Goal: Task Accomplishment & Management: Complete application form

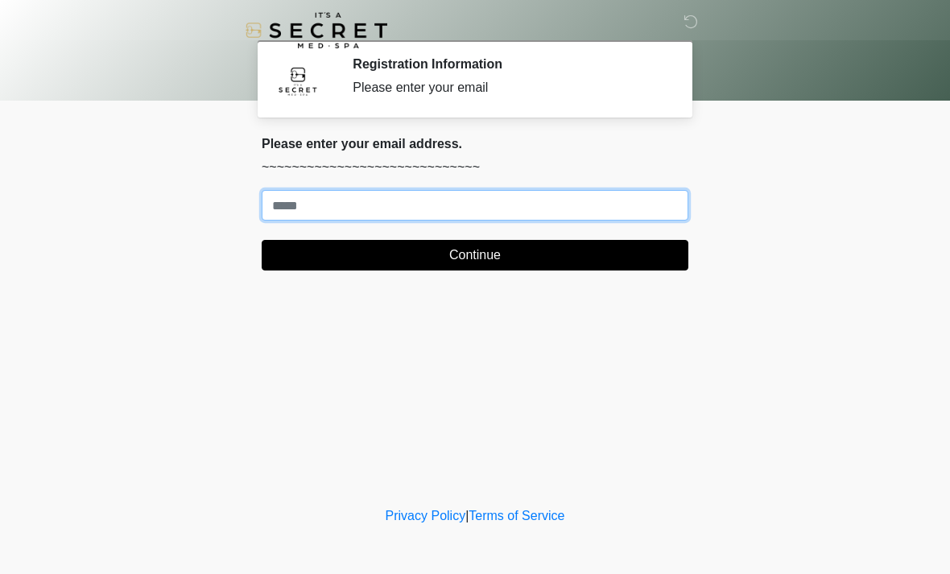
click at [532, 201] on input "Where should we email your treatment plan?" at bounding box center [475, 205] width 427 height 31
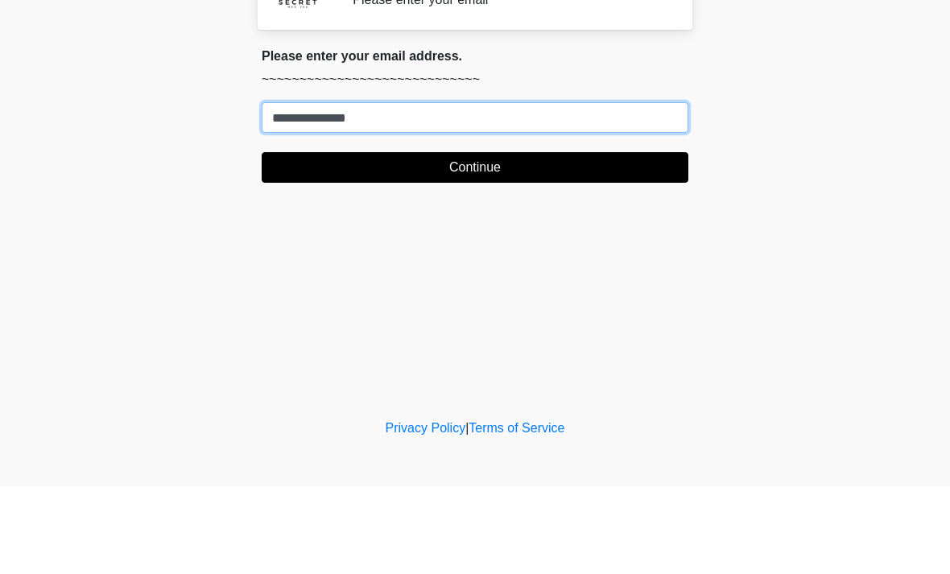
type input "**********"
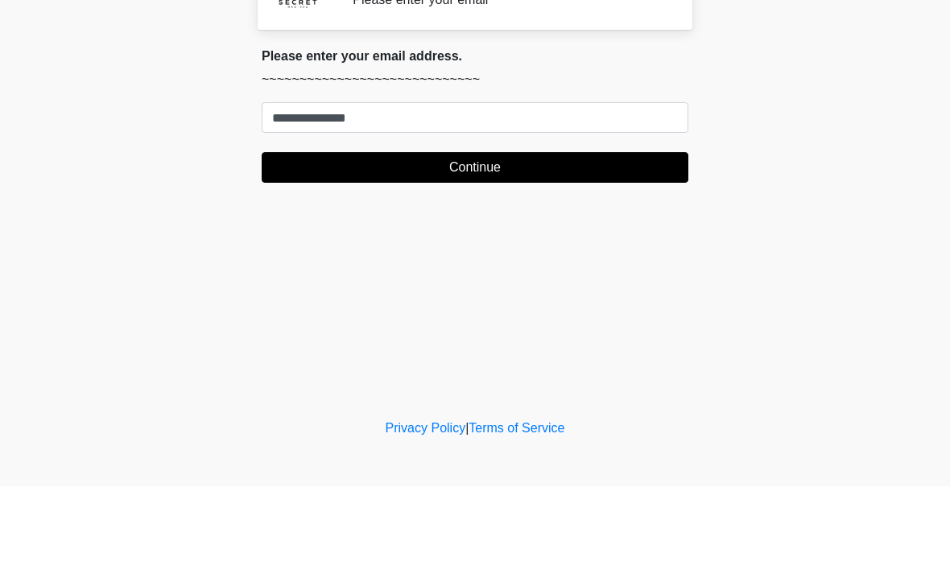
click at [543, 240] on button "Continue" at bounding box center [475, 255] width 427 height 31
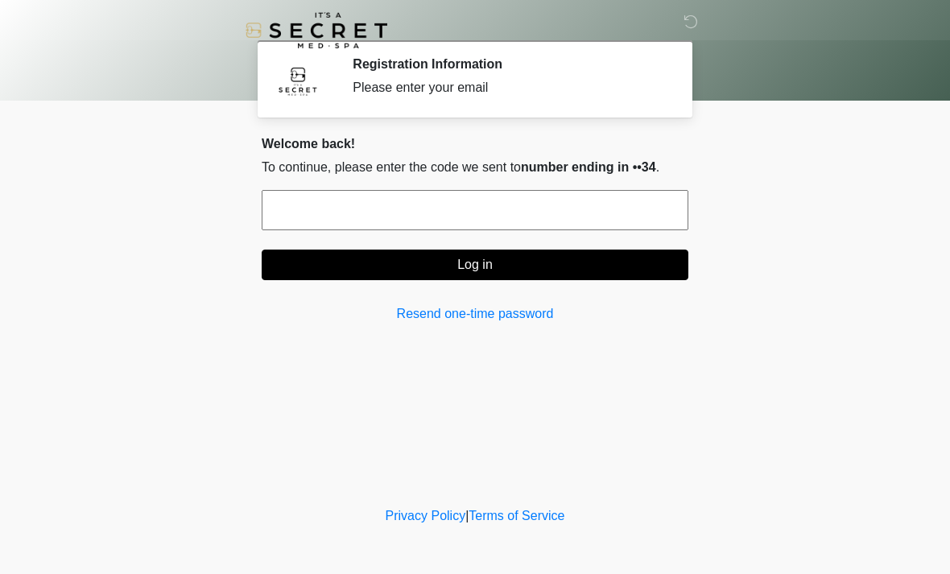
click at [595, 212] on input "text" at bounding box center [475, 210] width 427 height 40
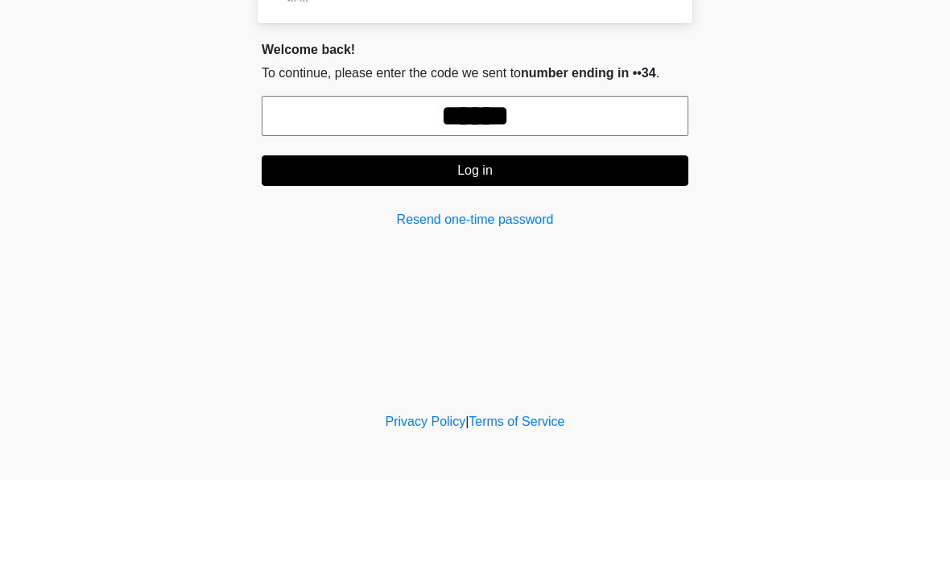
type input "******"
click at [503, 250] on button "Log in" at bounding box center [475, 265] width 427 height 31
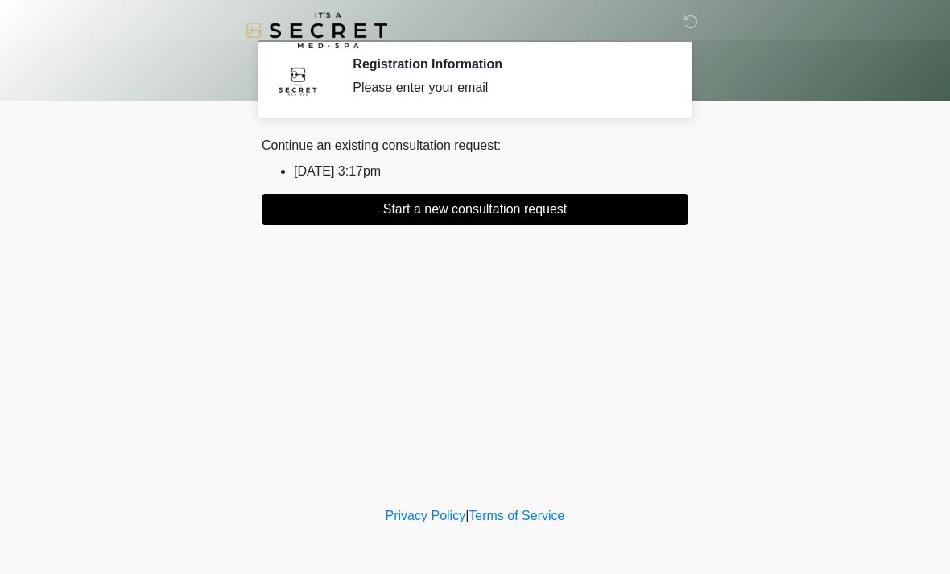
click at [468, 205] on button "Start a new consultation request" at bounding box center [475, 209] width 427 height 31
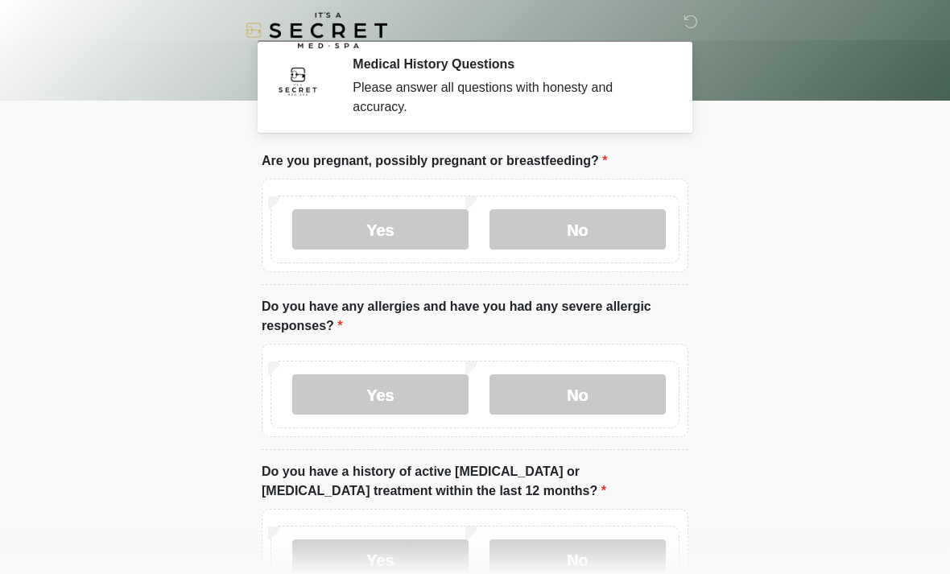
click at [575, 228] on label "No" at bounding box center [577, 229] width 176 height 40
click at [587, 385] on label "No" at bounding box center [577, 394] width 176 height 40
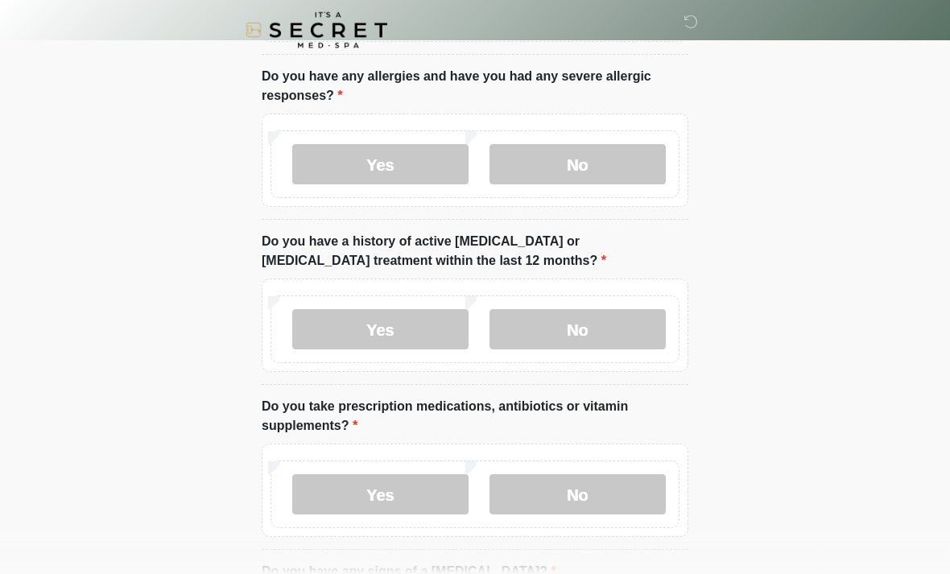
scroll to position [287, 0]
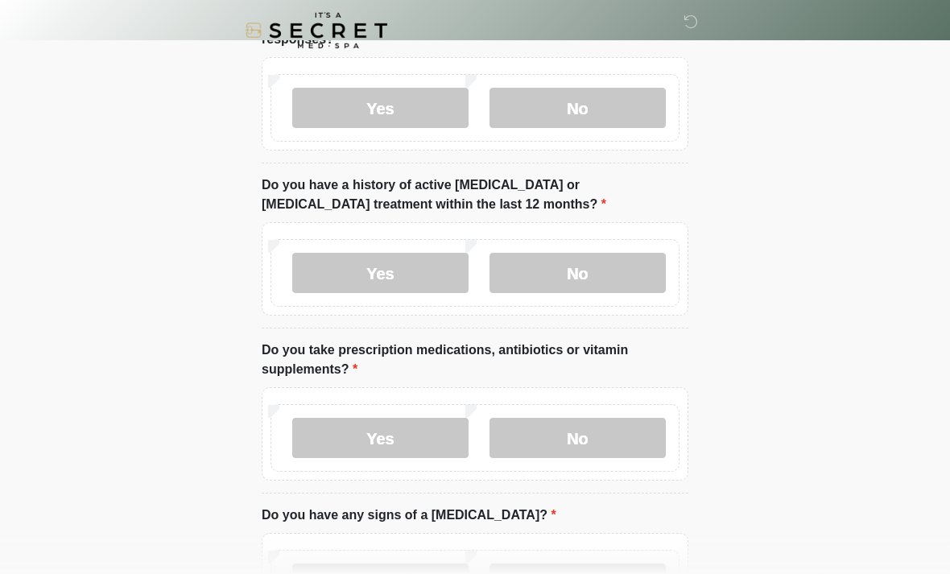
click at [614, 271] on label "No" at bounding box center [577, 273] width 176 height 40
click at [591, 435] on label "No" at bounding box center [577, 438] width 176 height 40
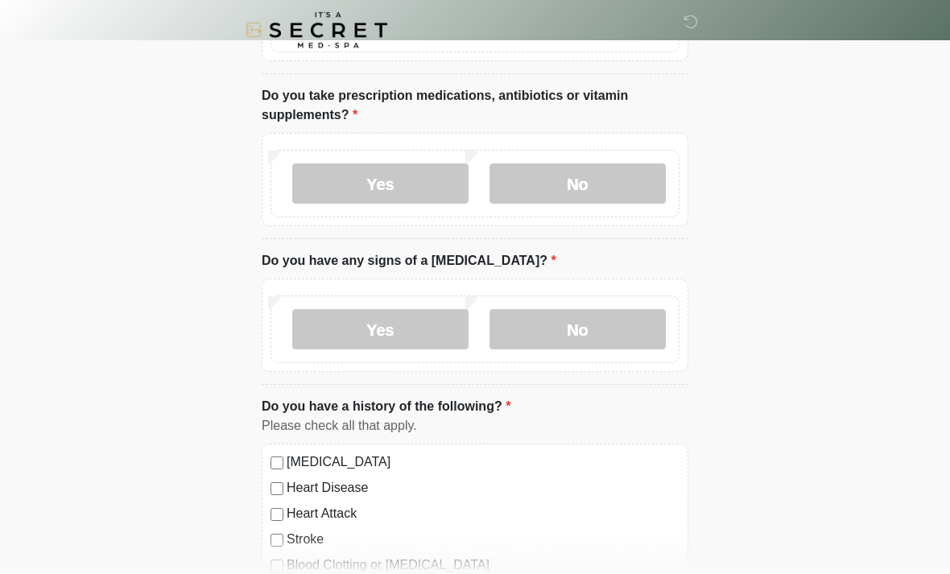
click at [592, 340] on label "No" at bounding box center [577, 330] width 176 height 40
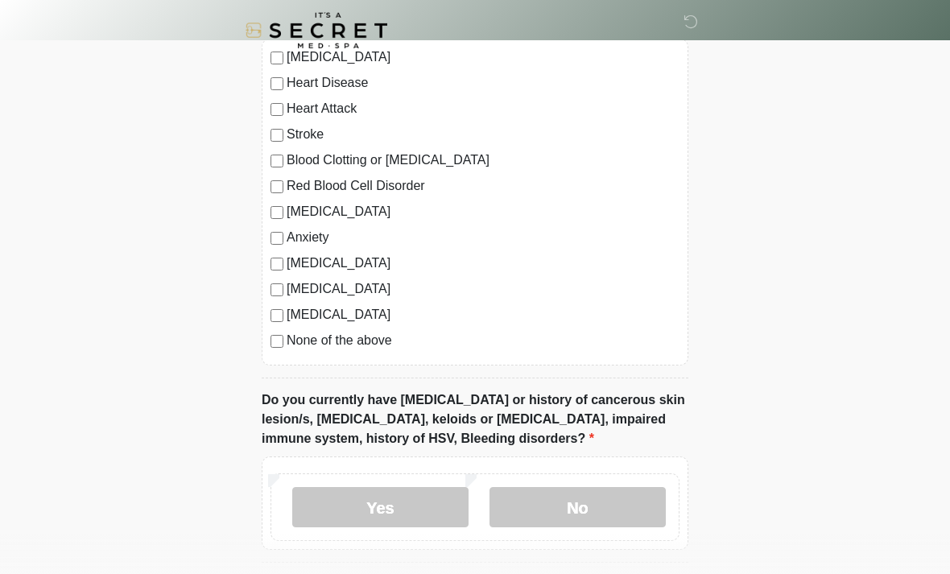
scroll to position [1077, 0]
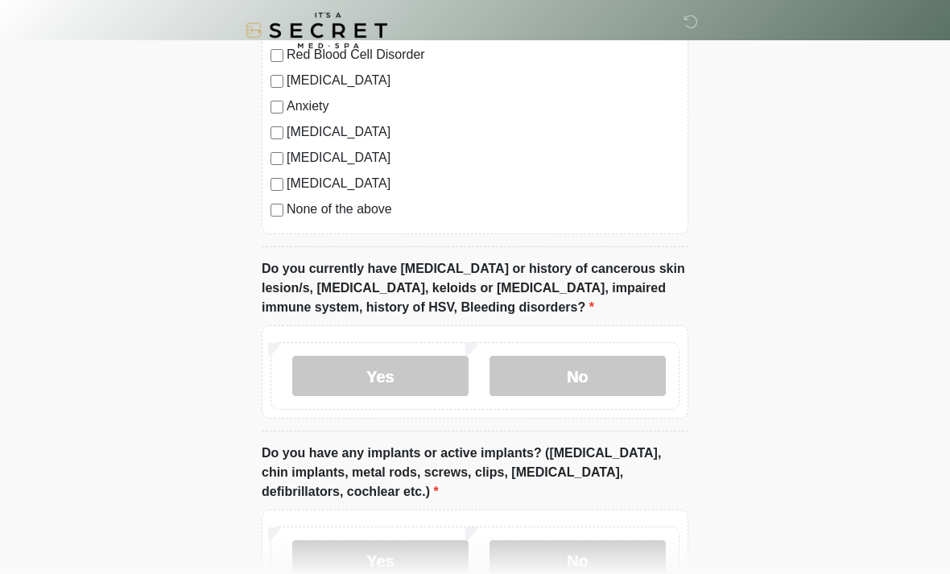
click at [586, 374] on label "No" at bounding box center [577, 376] width 176 height 40
click at [567, 565] on label "No" at bounding box center [577, 560] width 176 height 40
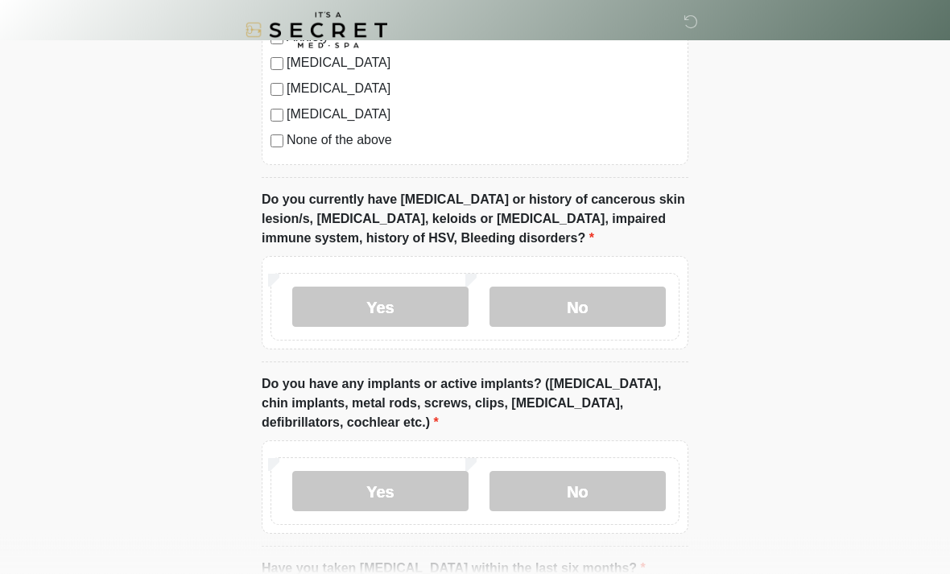
scroll to position [1340, 0]
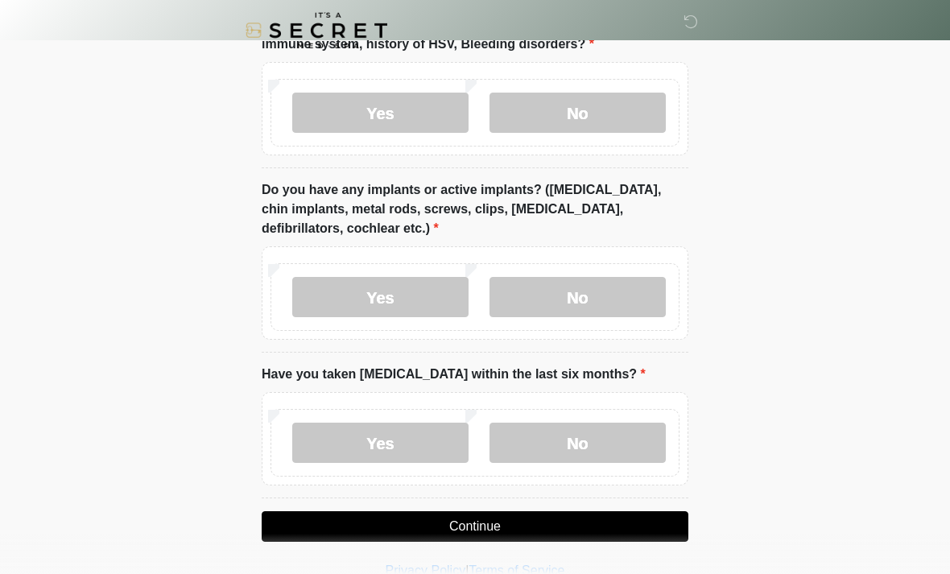
click at [603, 444] on label "No" at bounding box center [577, 443] width 176 height 40
click at [561, 517] on button "Continue" at bounding box center [475, 526] width 427 height 31
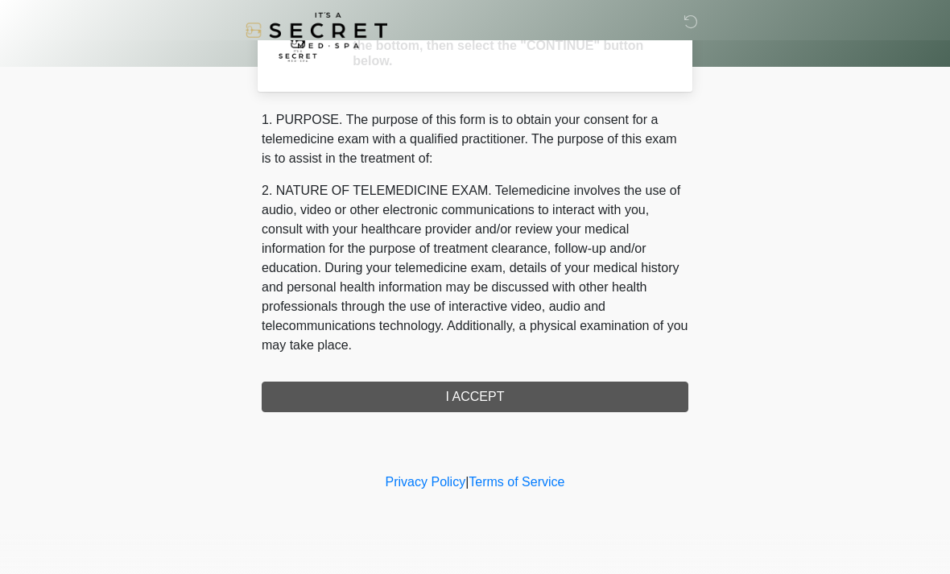
scroll to position [0, 0]
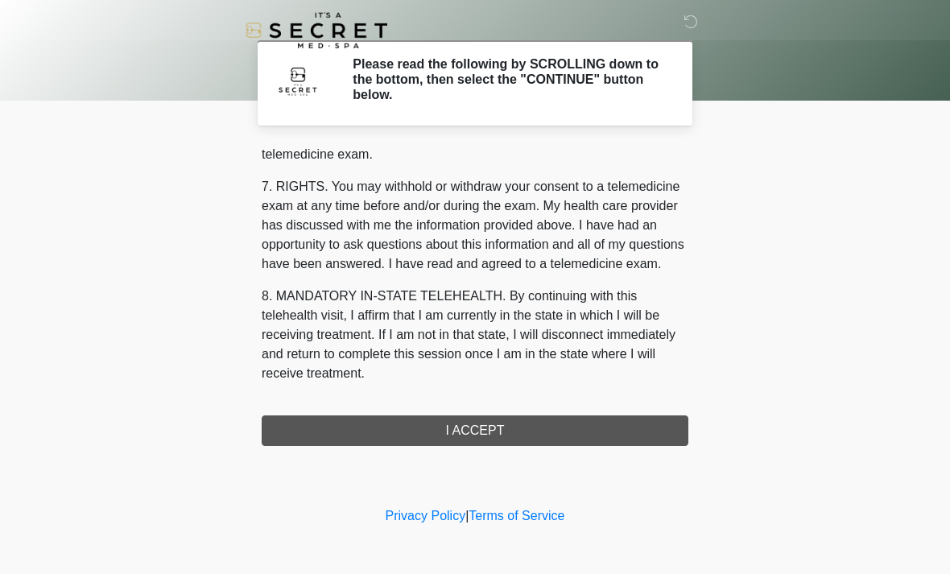
click at [526, 429] on button "I ACCEPT" at bounding box center [475, 430] width 427 height 31
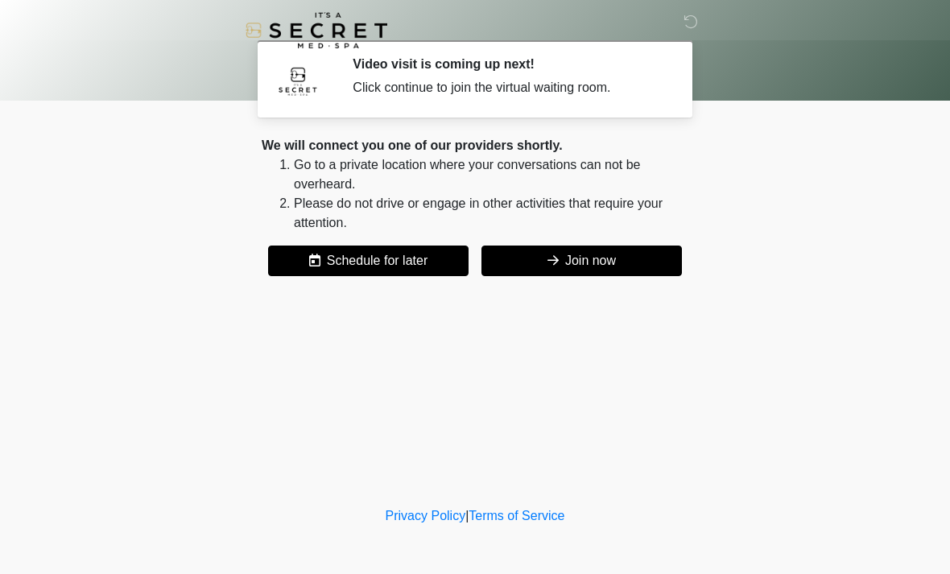
click at [608, 261] on button "Join now" at bounding box center [581, 260] width 200 height 31
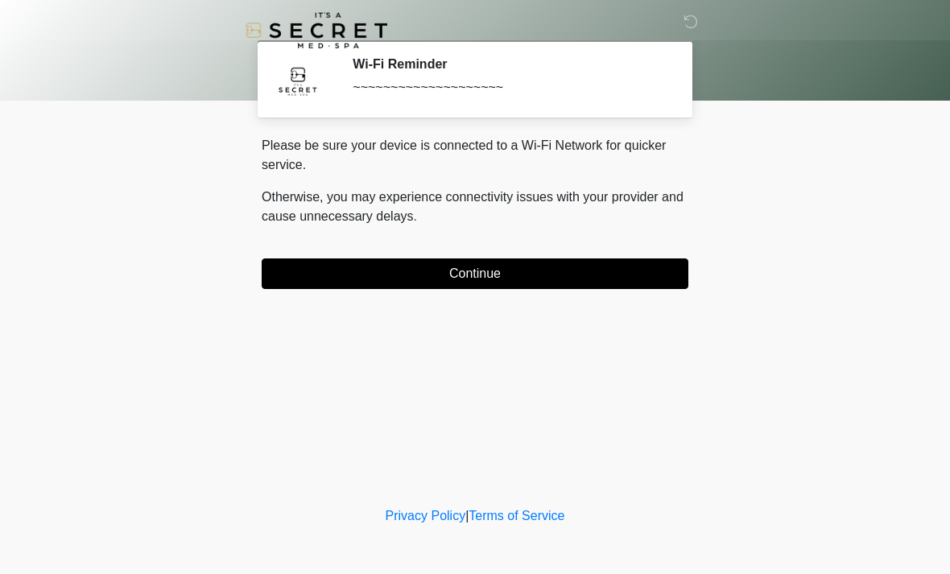
click at [586, 270] on button "Continue" at bounding box center [475, 273] width 427 height 31
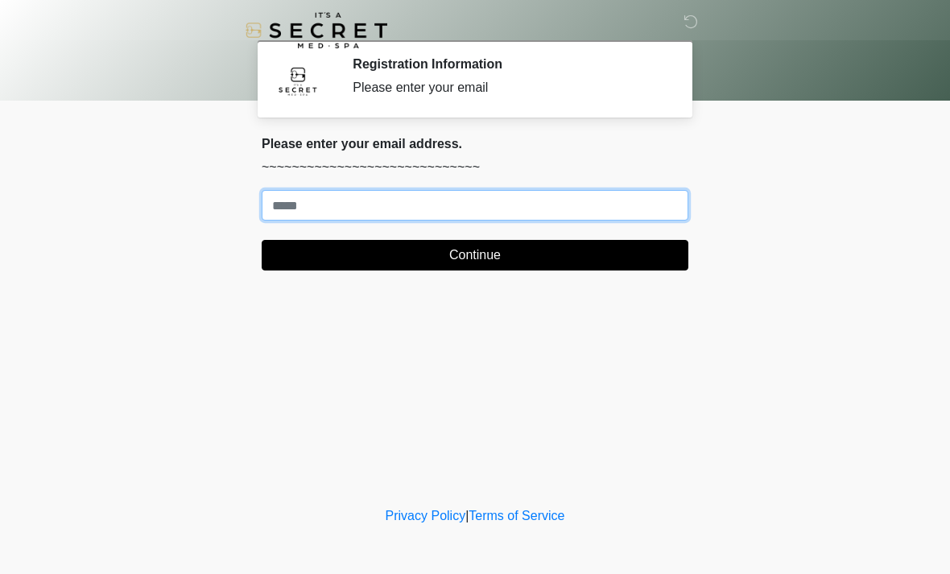
click at [466, 207] on input "Where should we email your treatment plan?" at bounding box center [475, 205] width 427 height 31
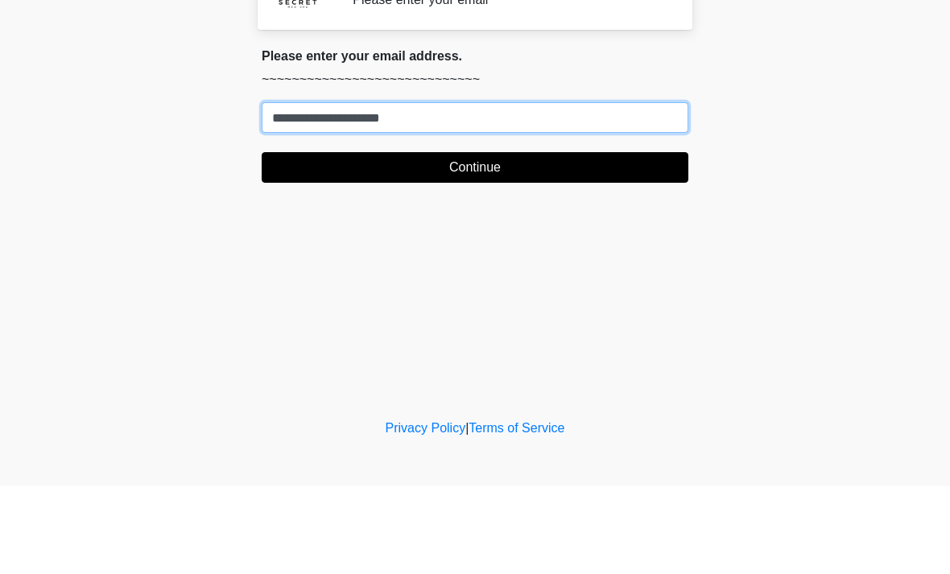
type input "**********"
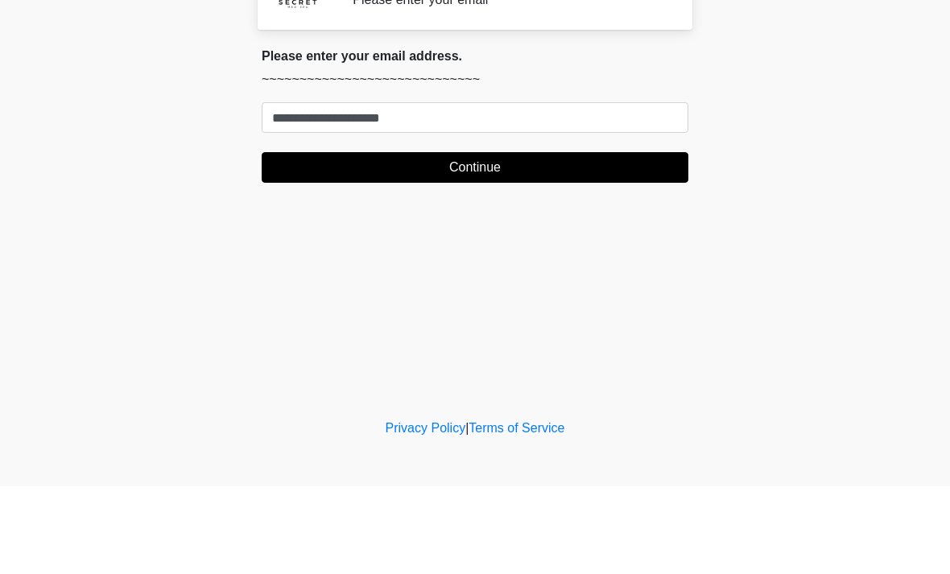
click at [502, 240] on button "Continue" at bounding box center [475, 255] width 427 height 31
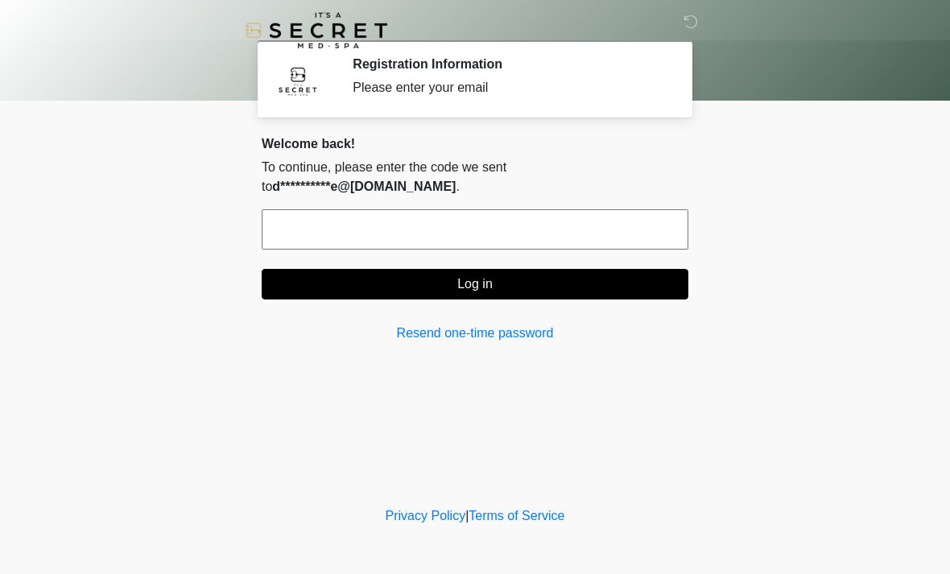
click at [568, 226] on input "text" at bounding box center [475, 229] width 427 height 40
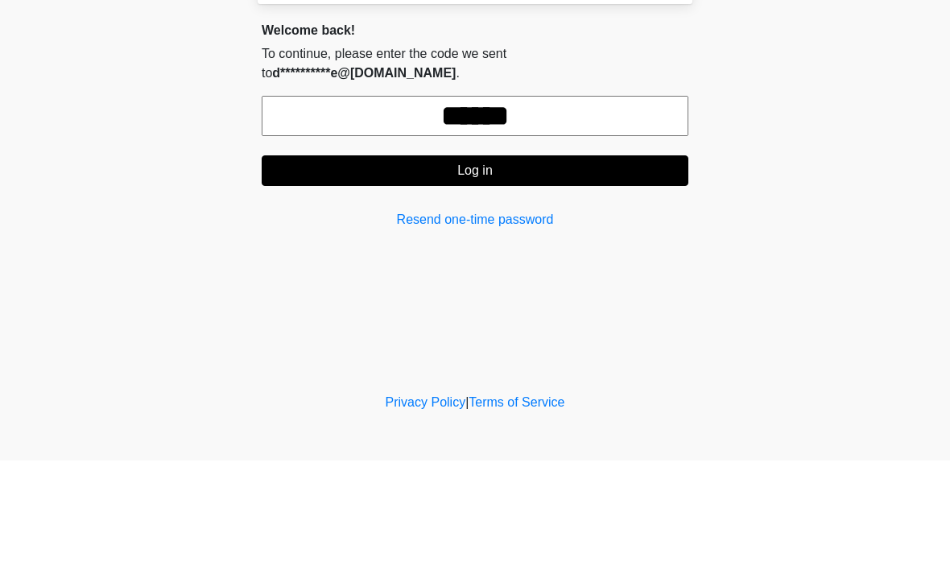
type input "******"
click at [523, 269] on button "Log in" at bounding box center [475, 284] width 427 height 31
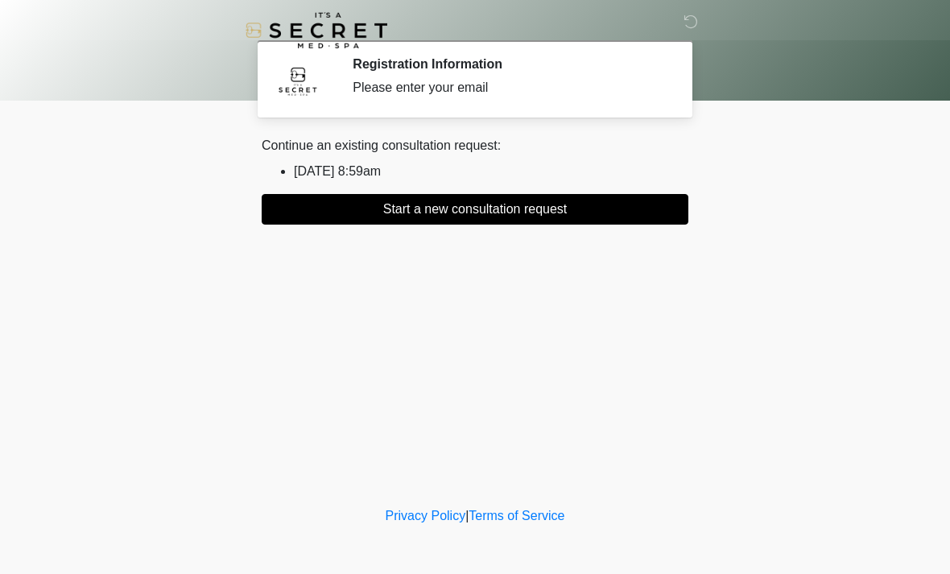
click at [481, 210] on button "Start a new consultation request" at bounding box center [475, 209] width 427 height 31
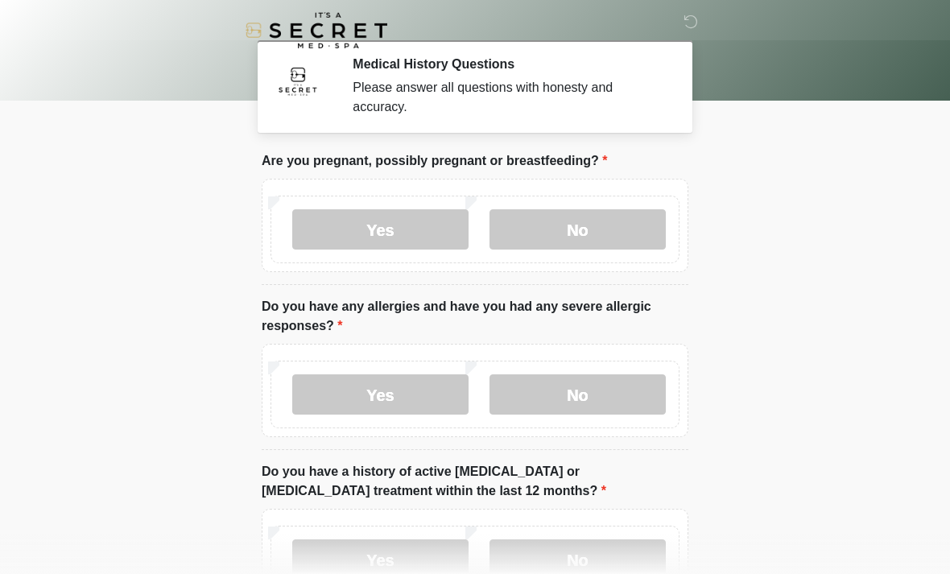
click at [592, 224] on label "No" at bounding box center [577, 229] width 176 height 40
click at [603, 396] on label "No" at bounding box center [577, 394] width 176 height 40
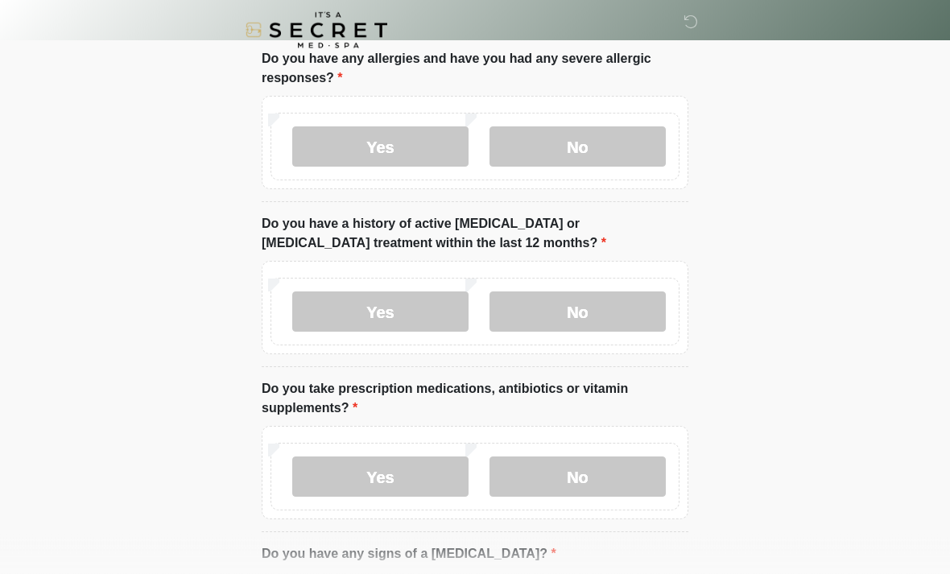
click at [617, 293] on label "No" at bounding box center [577, 312] width 176 height 40
click at [606, 478] on label "No" at bounding box center [577, 476] width 176 height 40
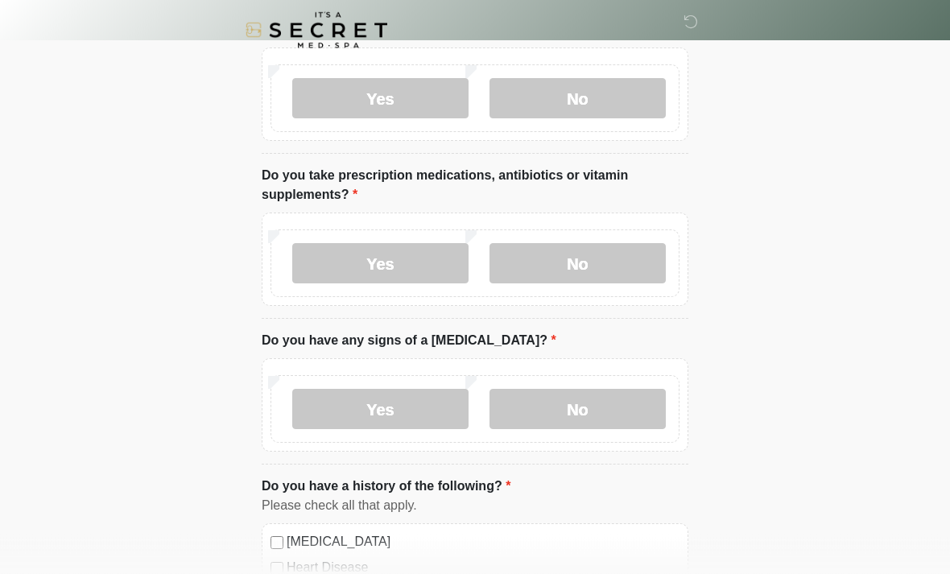
click at [596, 416] on label "No" at bounding box center [577, 410] width 176 height 40
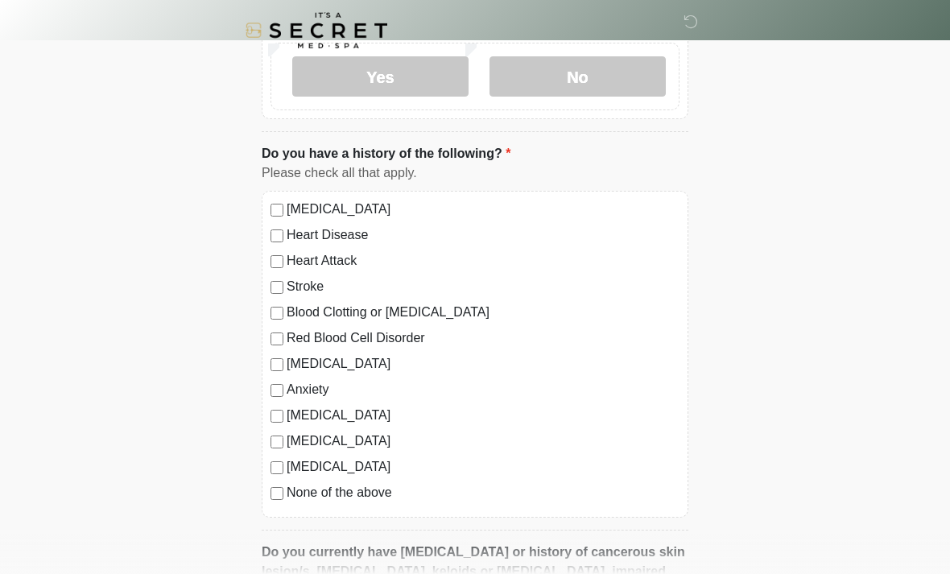
scroll to position [835, 0]
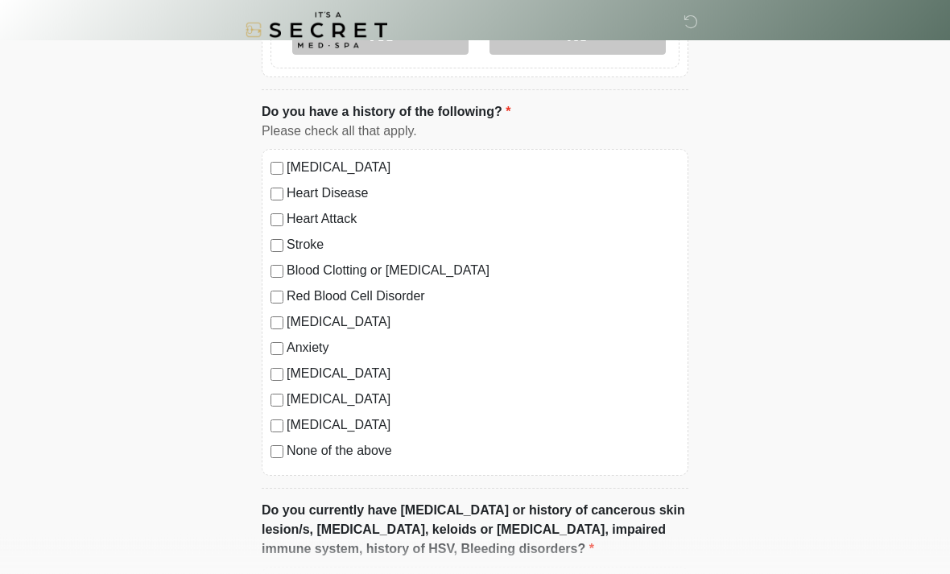
click at [376, 456] on label "None of the above" at bounding box center [483, 451] width 393 height 19
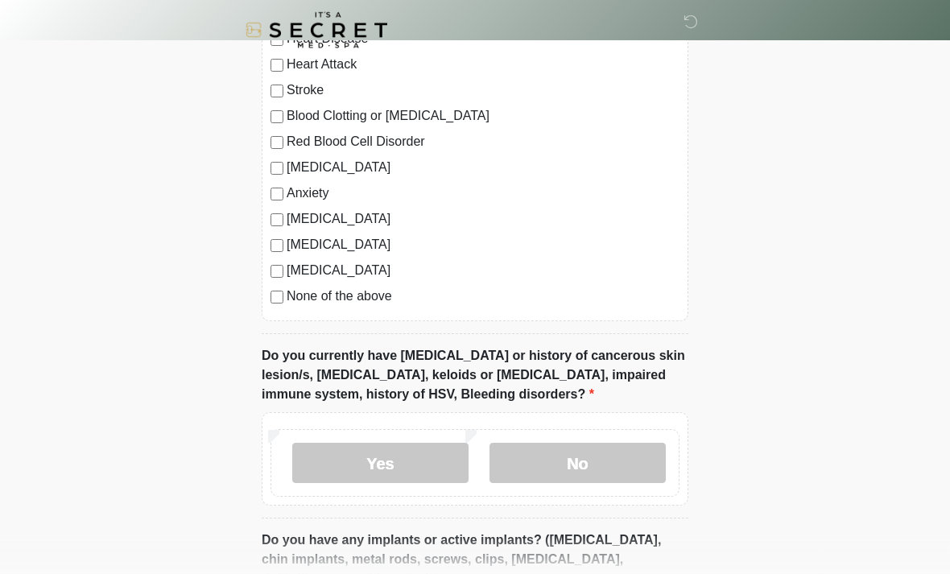
scroll to position [991, 0]
click at [604, 456] on label "No" at bounding box center [577, 462] width 176 height 40
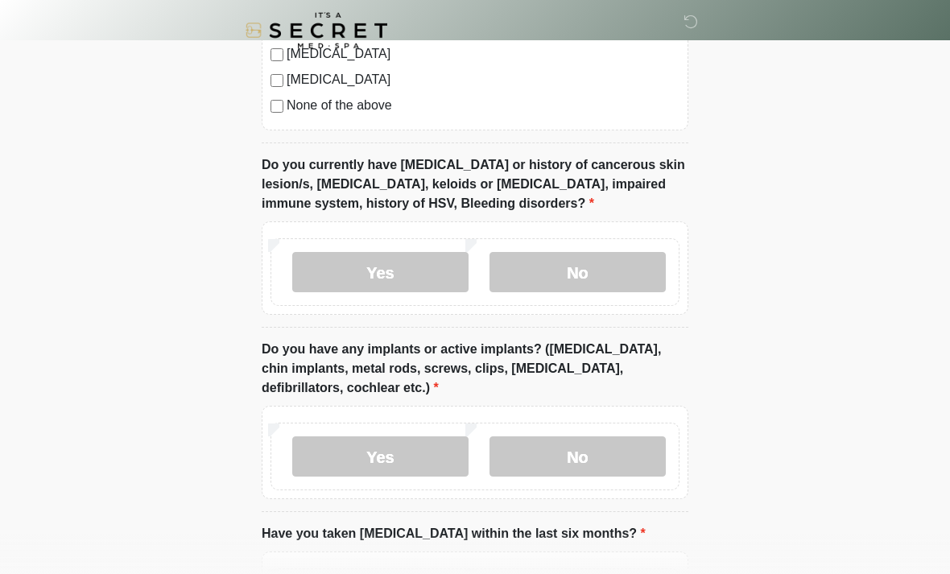
click at [606, 457] on label "No" at bounding box center [577, 456] width 176 height 40
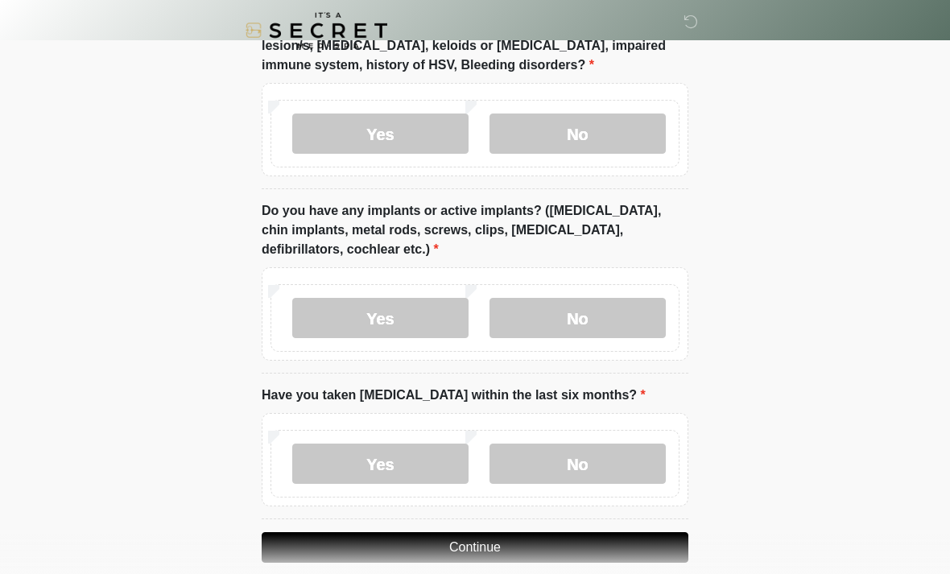
scroll to position [1340, 0]
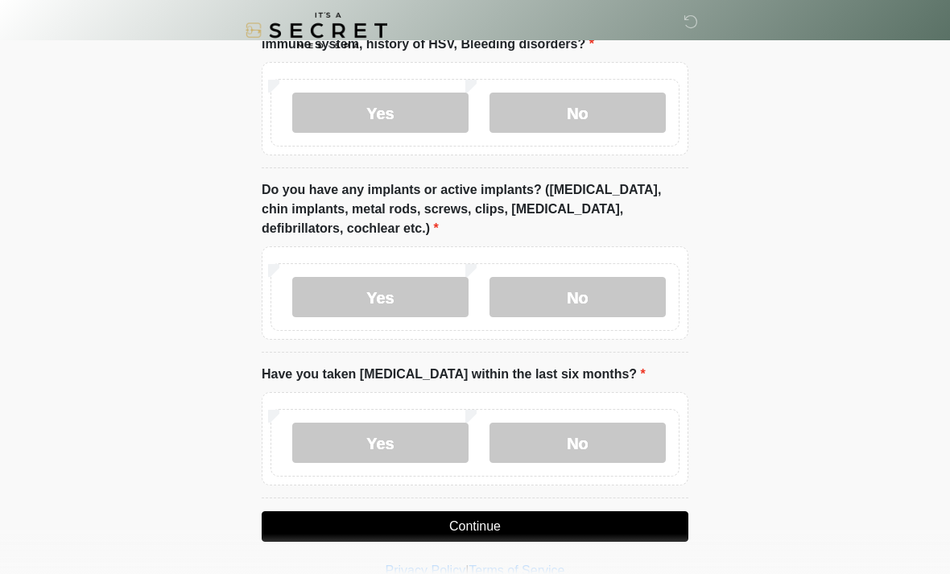
click at [580, 443] on label "No" at bounding box center [577, 443] width 176 height 40
click at [523, 522] on button "Continue" at bounding box center [475, 526] width 427 height 31
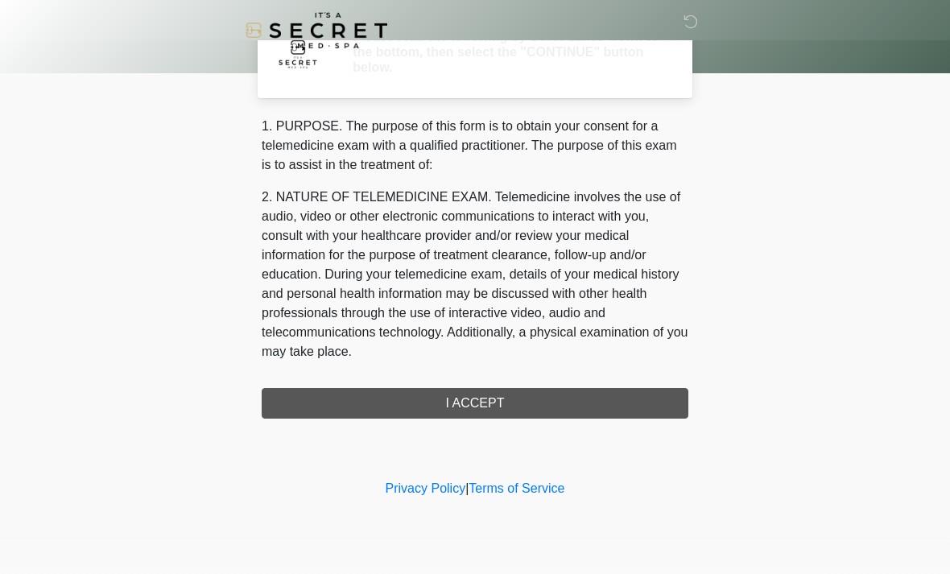
scroll to position [0, 0]
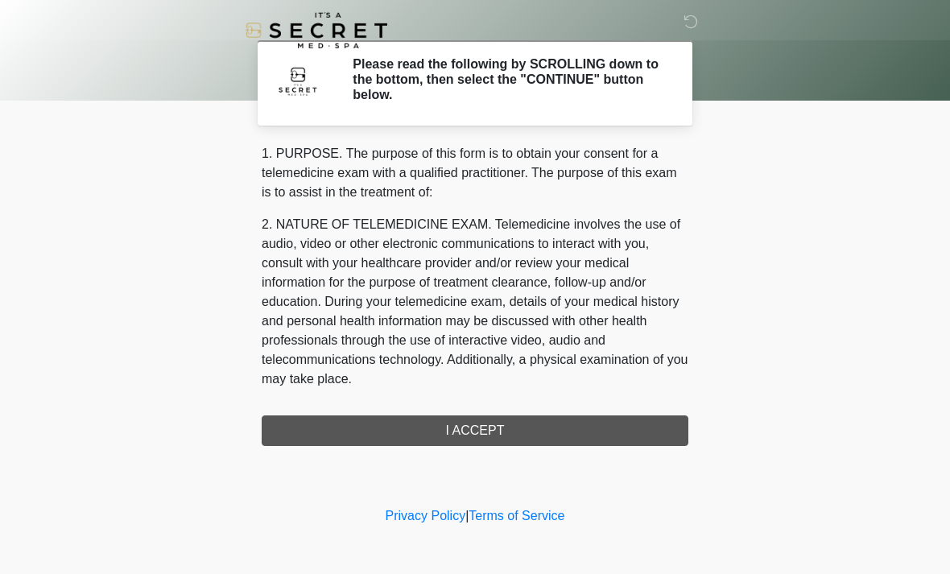
click at [509, 428] on div "1. PURPOSE. The purpose of this form is to obtain your consent for a telemedici…" at bounding box center [475, 295] width 427 height 302
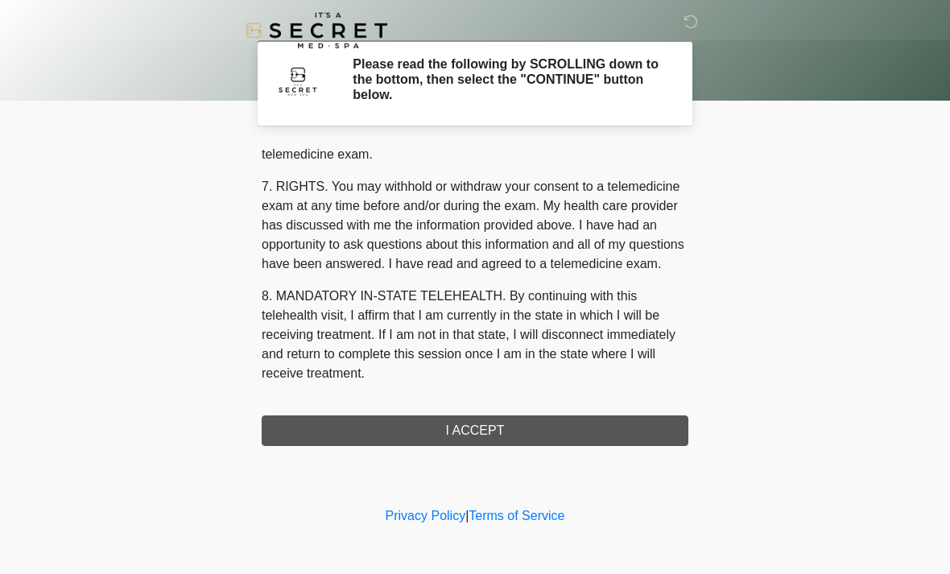
scroll to position [682, 0]
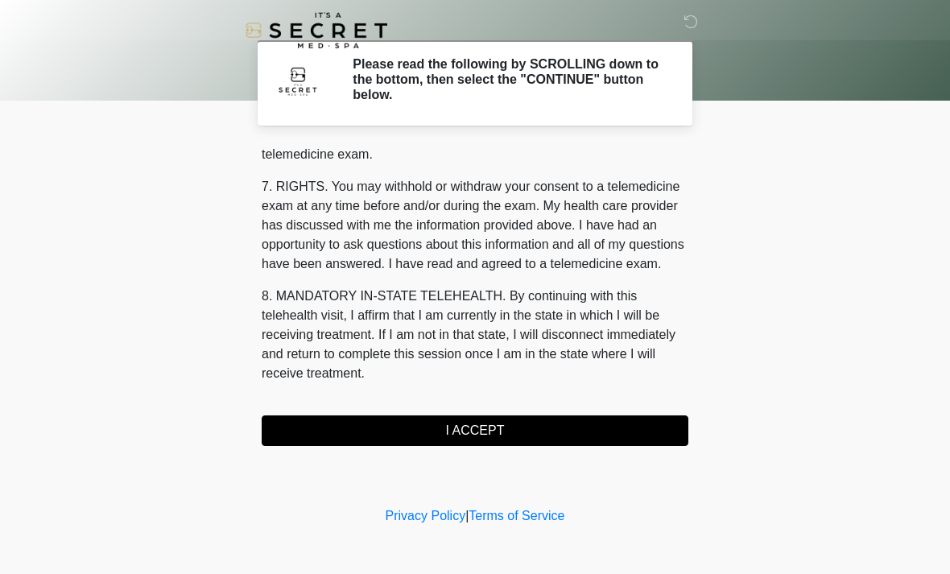
click at [496, 435] on button "I ACCEPT" at bounding box center [475, 430] width 427 height 31
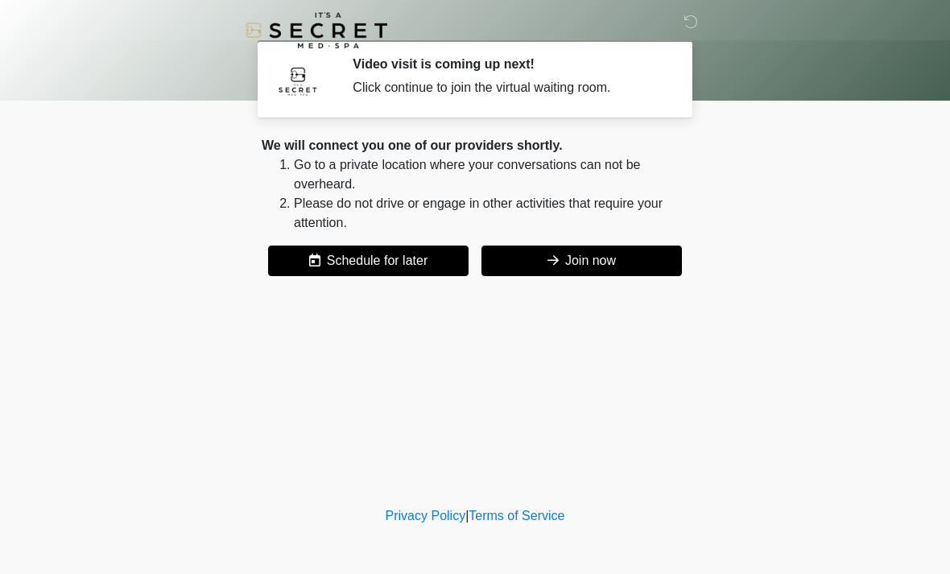
click at [606, 253] on button "Join now" at bounding box center [581, 260] width 200 height 31
